Goal: Task Accomplishment & Management: Complete application form

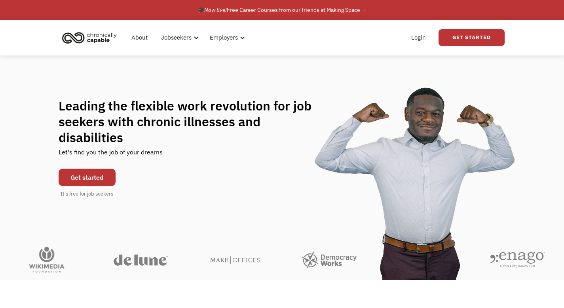
click at [103, 172] on link "Get started" at bounding box center [87, 177] width 57 height 17
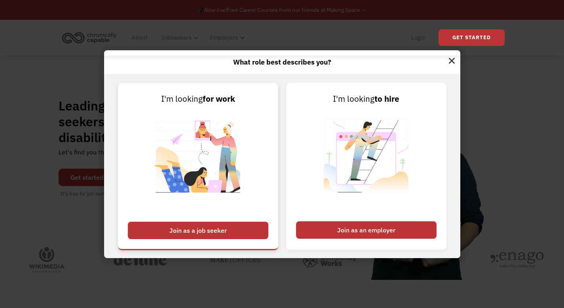
click at [189, 236] on div "Join as a job seeker" at bounding box center [198, 230] width 141 height 17
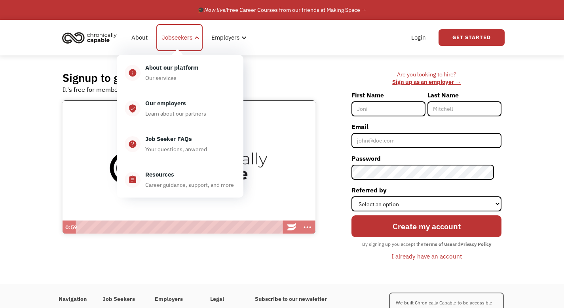
click at [177, 40] on div "Jobseekers" at bounding box center [177, 38] width 30 height 10
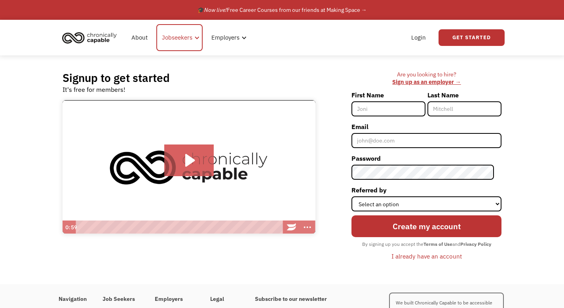
click at [177, 40] on div "Jobseekers" at bounding box center [177, 38] width 30 height 10
click at [276, 73] on div "Signup to get started It's free for members!" at bounding box center [189, 82] width 253 height 23
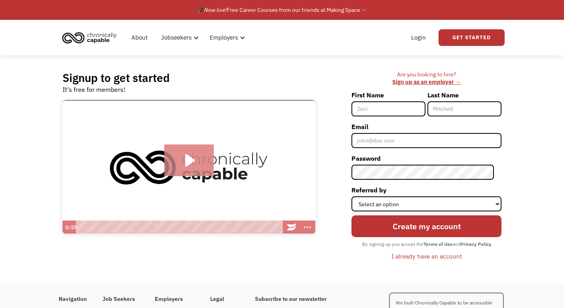
click at [213, 172] on icon "Play Video: Introducing Chronically Capable" at bounding box center [189, 161] width 50 height 32
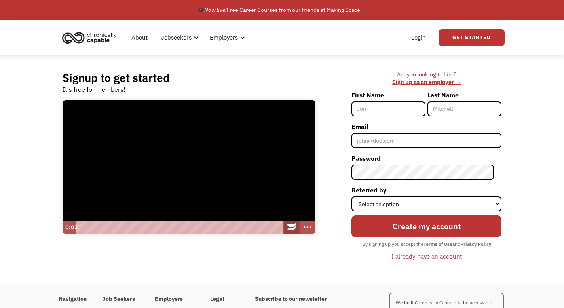
click at [293, 229] on icon "Wistia Logo -- Learn More" at bounding box center [291, 226] width 9 height 7
click at [204, 164] on div at bounding box center [189, 167] width 253 height 134
